Goal: Task Accomplishment & Management: Manage account settings

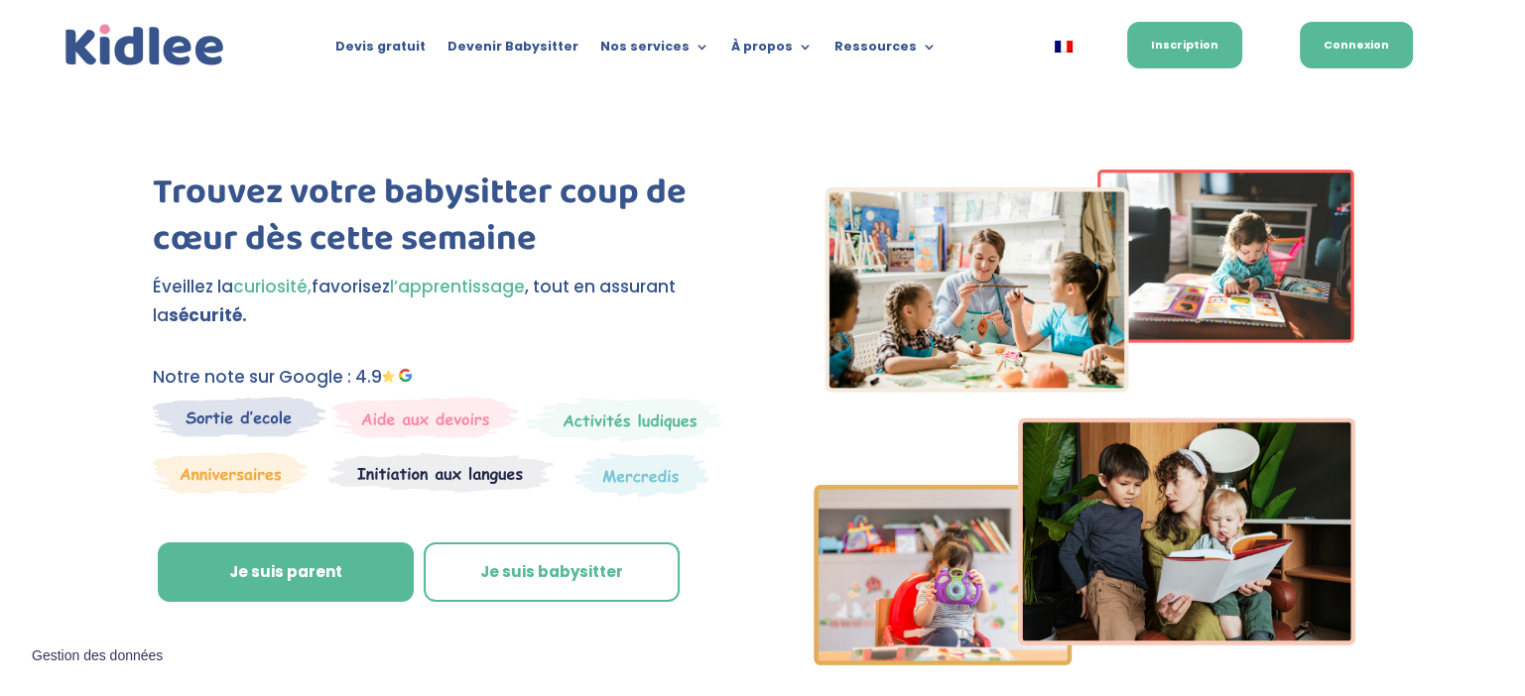
click at [1364, 58] on link "Connexion" at bounding box center [1355, 45] width 113 height 47
click at [506, 567] on link "Je suis babysitter" at bounding box center [552, 573] width 256 height 60
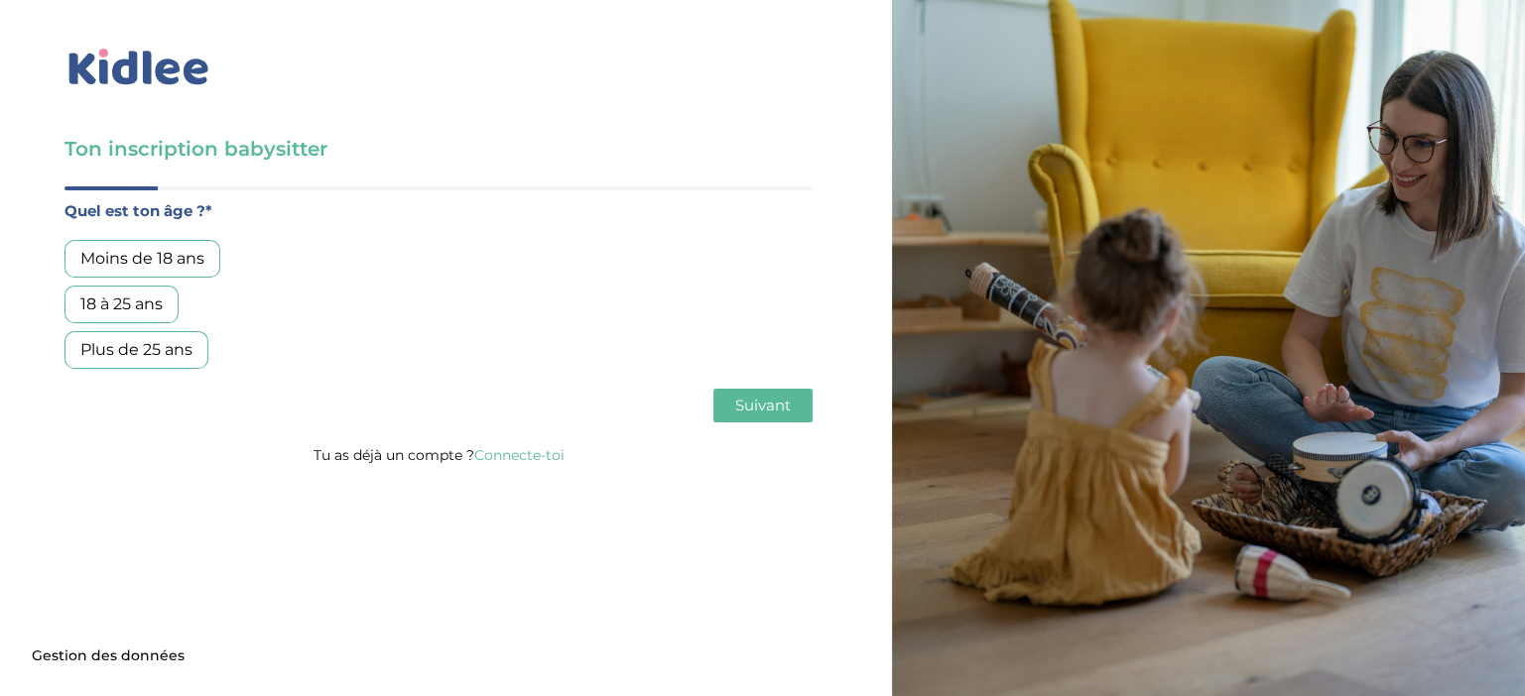
click at [549, 462] on link "Connecte-toi" at bounding box center [519, 455] width 90 height 18
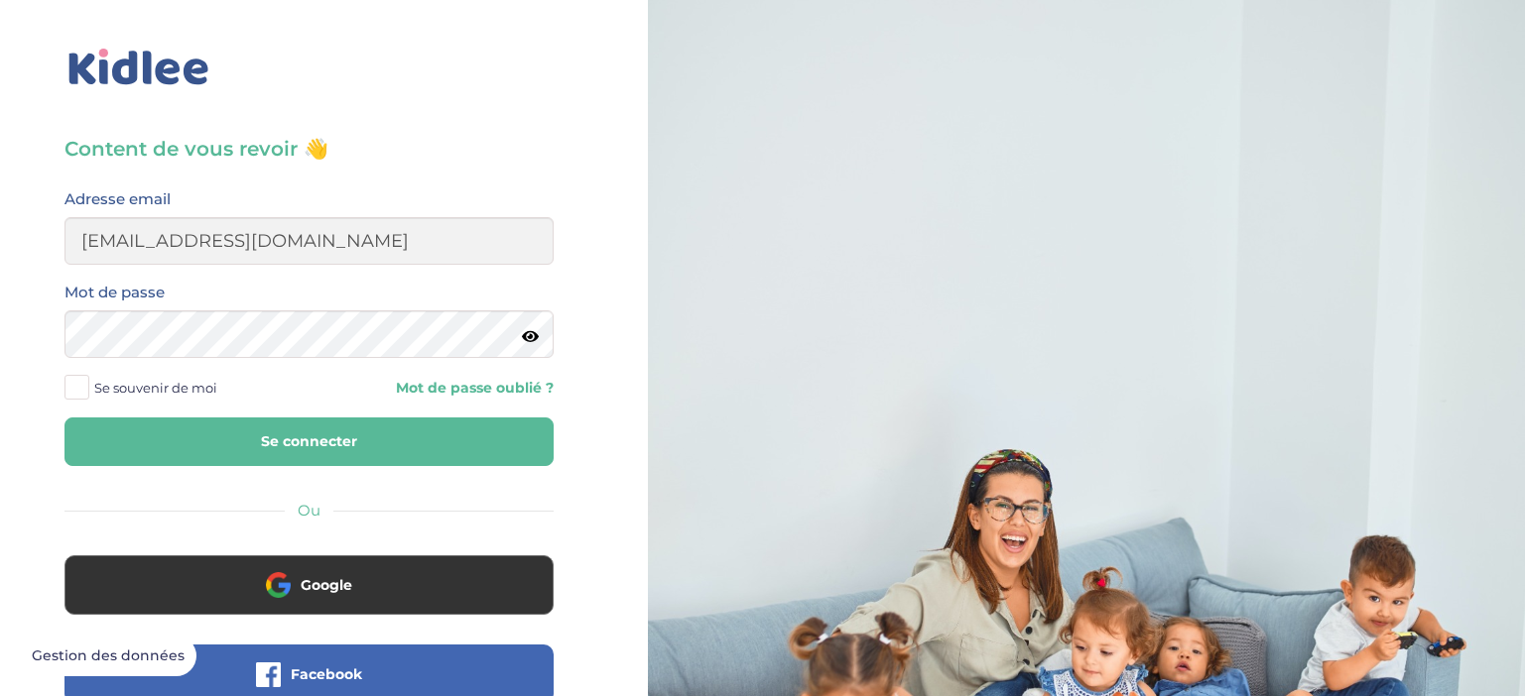
click at [367, 454] on button "Se connecter" at bounding box center [308, 442] width 489 height 49
click at [136, 389] on span "Se souvenir de moi" at bounding box center [155, 388] width 123 height 26
click at [0, 0] on input "Se souvenir de moi" at bounding box center [0, 0] width 0 height 0
click at [172, 427] on button "Se connecter" at bounding box center [308, 442] width 489 height 49
